Goal: Find specific page/section: Find specific page/section

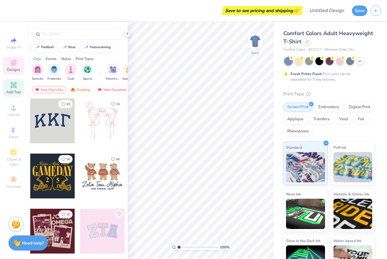
click at [10, 88] on icon at bounding box center [13, 84] width 7 height 7
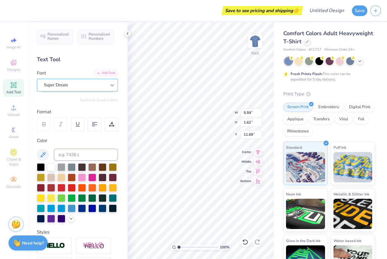
click at [109, 86] on icon at bounding box center [112, 85] width 6 height 6
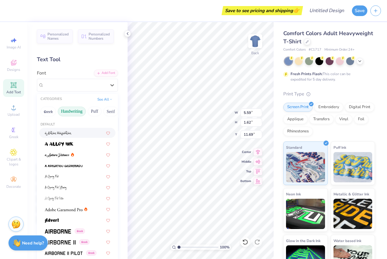
click at [71, 112] on button "Handwriting" at bounding box center [72, 112] width 28 height 10
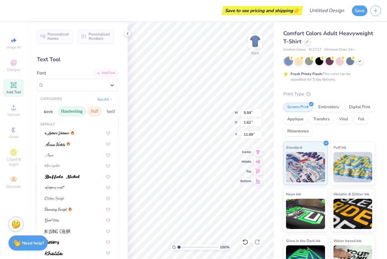
click at [93, 112] on button "Puff" at bounding box center [95, 112] width 14 height 10
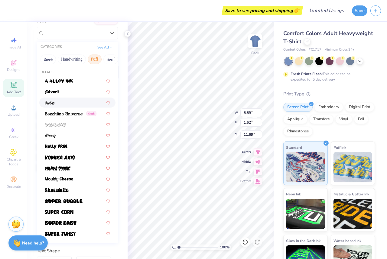
scroll to position [20, 0]
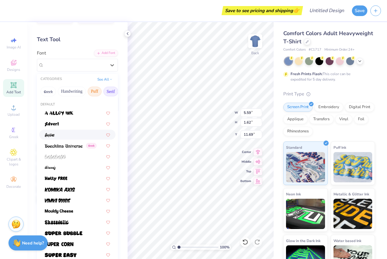
click at [110, 92] on button "Serif" at bounding box center [110, 92] width 15 height 10
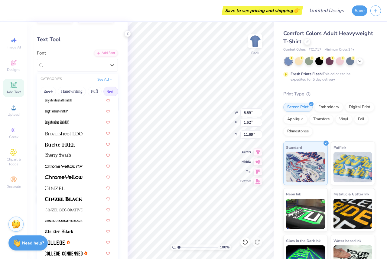
scroll to position [0, 0]
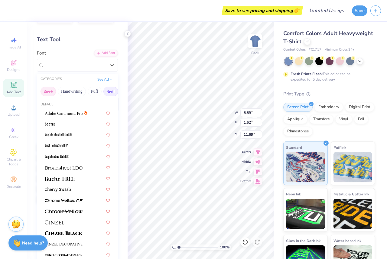
click at [45, 92] on button "Greek" at bounding box center [48, 92] width 15 height 10
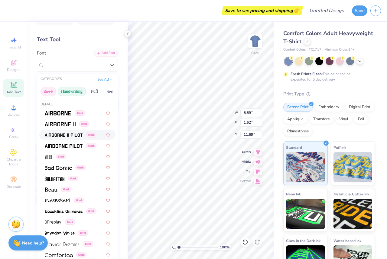
click at [69, 91] on button "Handwriting" at bounding box center [72, 92] width 28 height 10
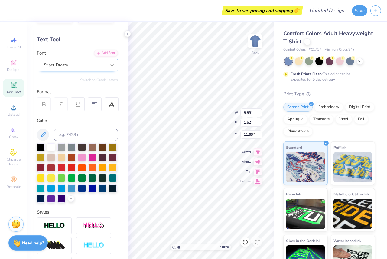
click at [109, 64] on icon at bounding box center [112, 65] width 6 height 6
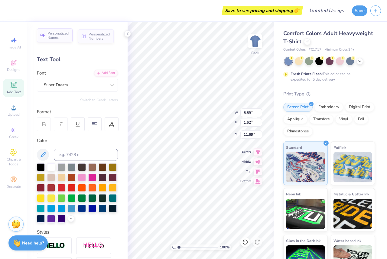
click at [59, 35] on span "Personalized Names" at bounding box center [58, 35] width 21 height 8
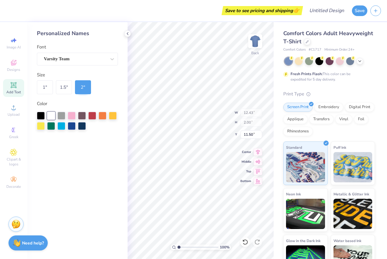
type input "12.43"
type input "2.00"
type input "11.50"
click at [113, 58] on icon at bounding box center [112, 59] width 6 height 6
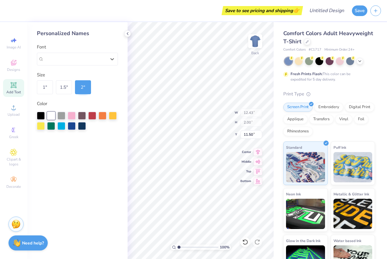
click at [78, 30] on div "Personalized Names" at bounding box center [77, 33] width 81 height 8
click at [11, 63] on icon at bounding box center [13, 62] width 7 height 7
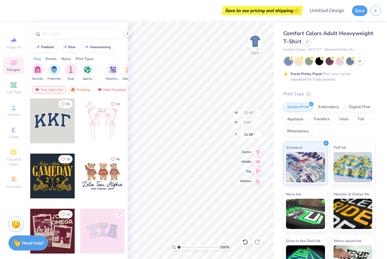
click at [48, 88] on div "Your Org's Fav" at bounding box center [49, 89] width 34 height 7
click at [48, 34] on input "text" at bounding box center [80, 34] width 77 height 6
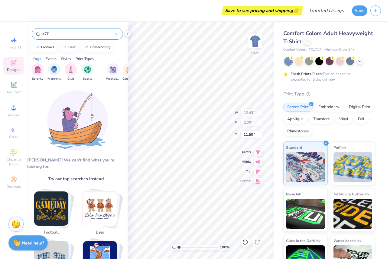
type input "KZP"
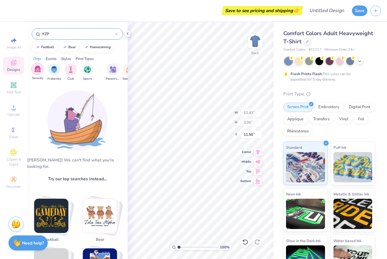
click at [37, 73] on div "filter for Sorority" at bounding box center [37, 69] width 12 height 12
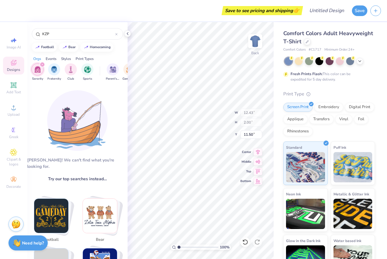
click at [37, 73] on div "filter for Sorority" at bounding box center [37, 69] width 12 height 12
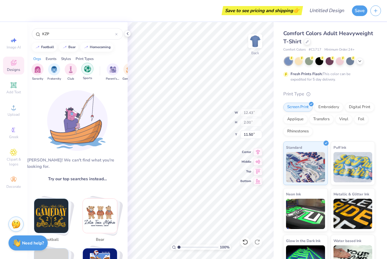
click at [87, 72] on img "filter for Sports" at bounding box center [87, 68] width 7 height 7
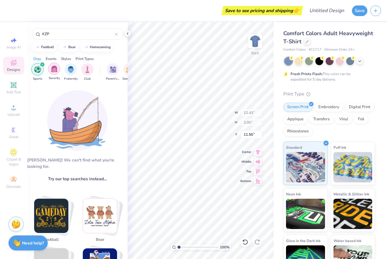
click at [54, 69] on img "filter for Sorority" at bounding box center [54, 68] width 7 height 7
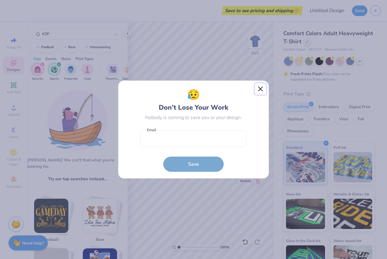
click at [259, 87] on button "Close" at bounding box center [260, 88] width 11 height 11
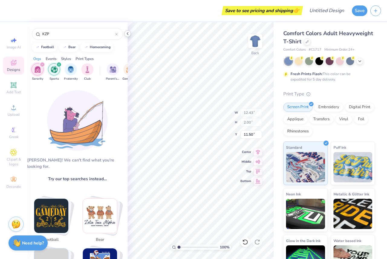
click at [127, 35] on icon at bounding box center [127, 33] width 5 height 5
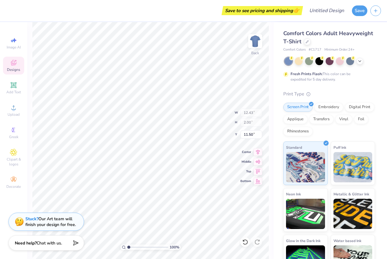
click at [35, 219] on strong "Stuck?" at bounding box center [31, 219] width 13 height 6
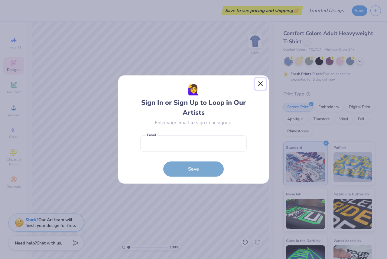
click at [261, 83] on button "Close" at bounding box center [260, 83] width 11 height 11
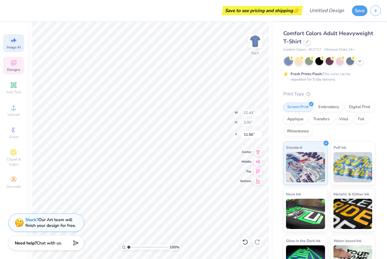
click at [14, 41] on icon at bounding box center [14, 40] width 4 height 5
select select "4"
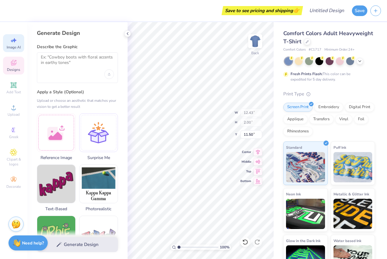
click at [12, 65] on icon at bounding box center [13, 63] width 5 height 4
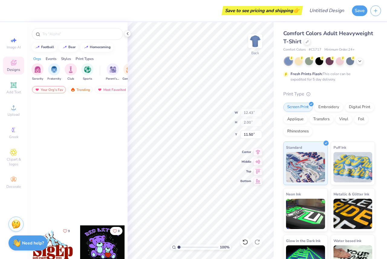
scroll to position [17966, 0]
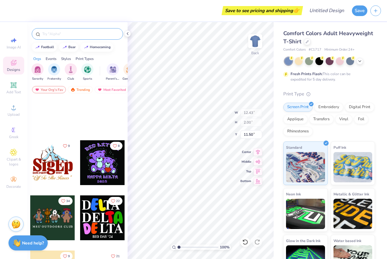
click at [55, 30] on div at bounding box center [77, 33] width 91 height 11
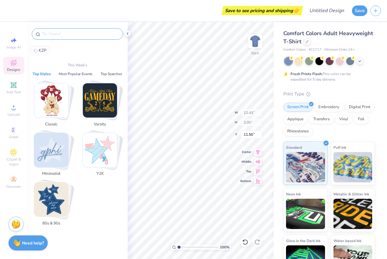
click at [46, 32] on input "text" at bounding box center [80, 34] width 77 height 6
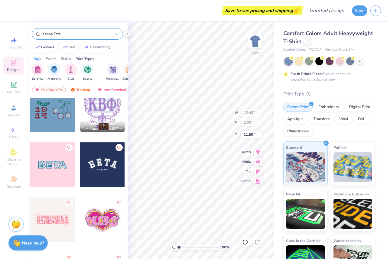
scroll to position [0, 0]
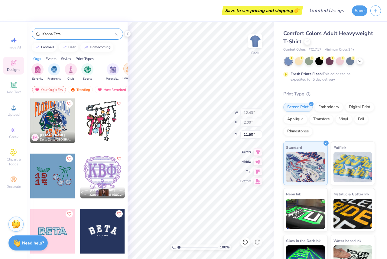
type input "Kappa Zeta"
click at [126, 72] on div "filter for Game Day" at bounding box center [129, 69] width 12 height 12
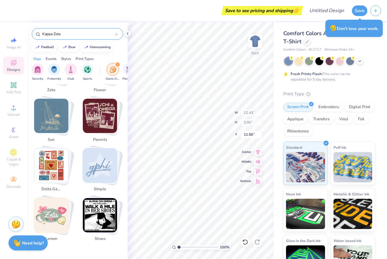
scroll to position [1190, 0]
